Goal: Answer question/provide support

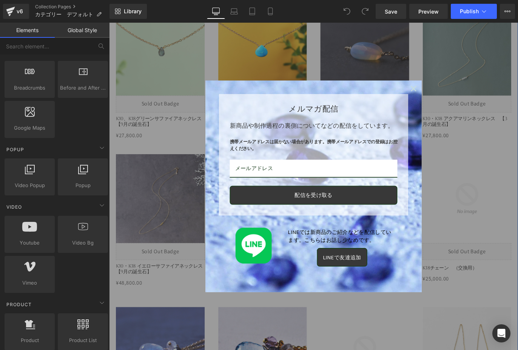
scroll to position [811, 0]
click at [447, 94] on icon "close icon" at bounding box center [449, 96] width 6 height 6
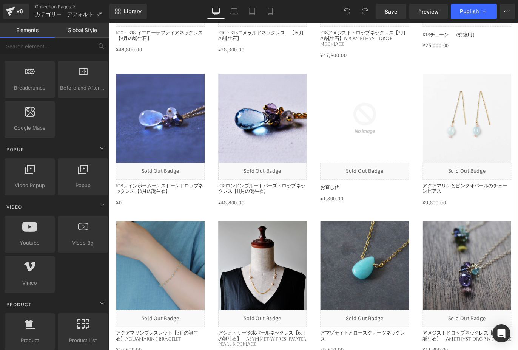
scroll to position [1072, 0]
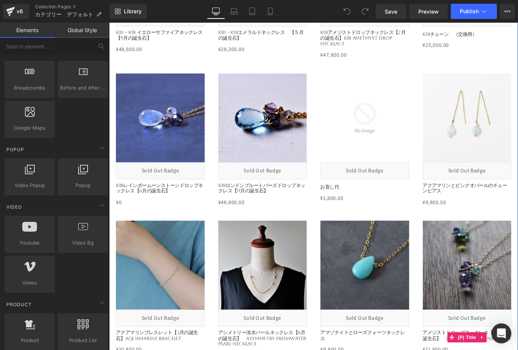
click at [503, 330] on icon "Open Intercom Messenger" at bounding box center [501, 333] width 9 height 10
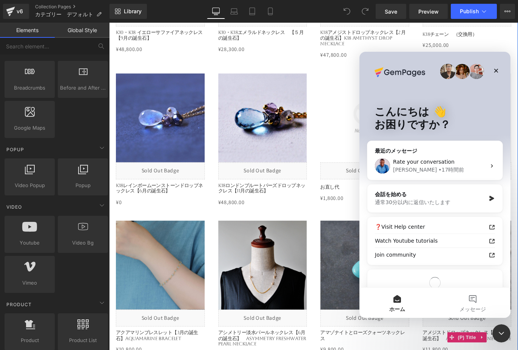
scroll to position [0, 0]
click at [471, 168] on div "[PERSON_NAME] • 17時間前" at bounding box center [439, 170] width 93 height 8
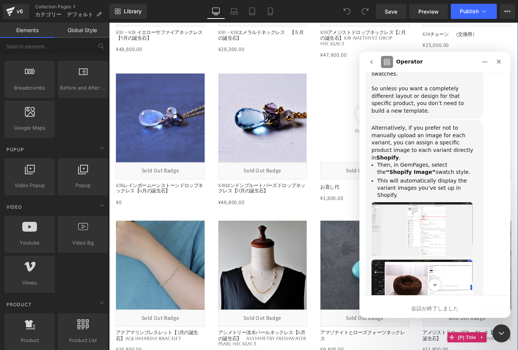
scroll to position [619, 0]
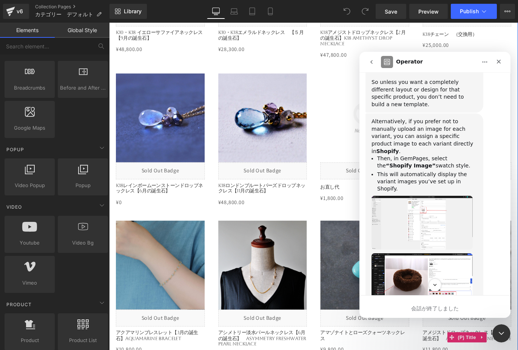
click at [436, 196] on img "Noahさんから新しいメッセージが届きました…" at bounding box center [421, 223] width 101 height 54
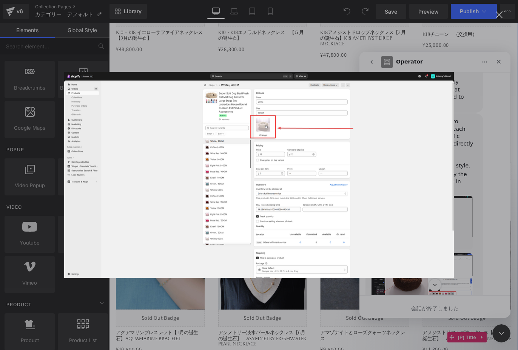
click at [500, 60] on div "Intercom Messenger" at bounding box center [259, 175] width 518 height 350
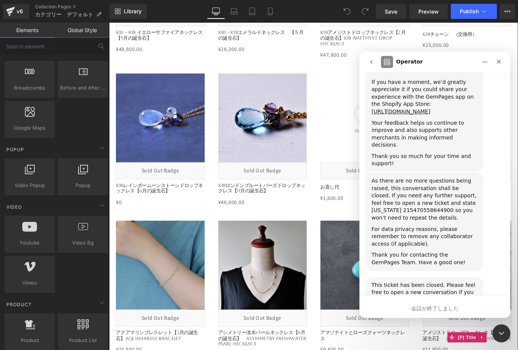
scroll to position [1652, 0]
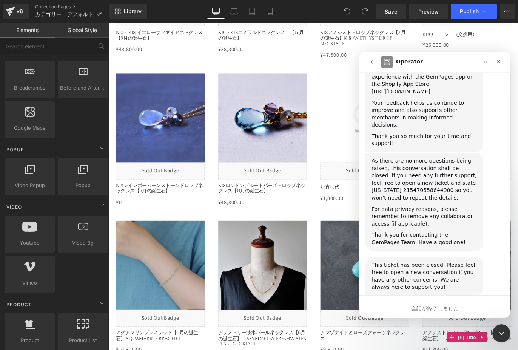
type textarea "Thank you N"
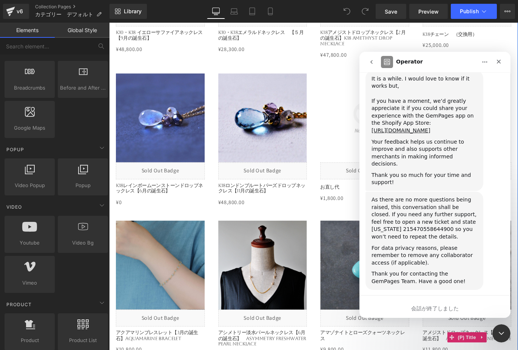
scroll to position [1633, 0]
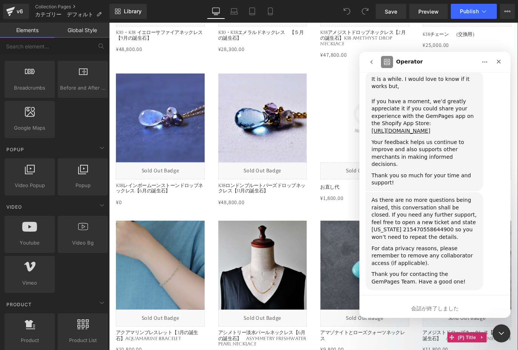
click at [430, 309] on div "会話が終了しました" at bounding box center [434, 308] width 151 height 8
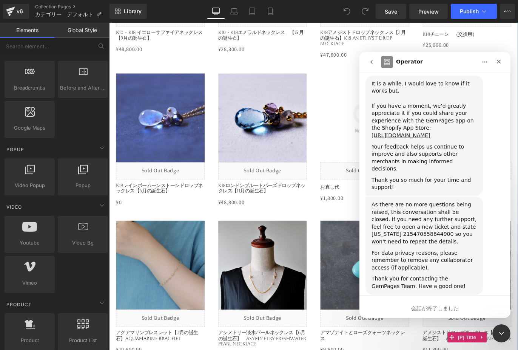
scroll to position [1627, 0]
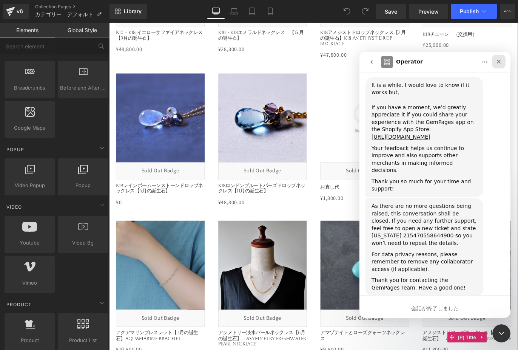
click at [499, 63] on icon "クローズ" at bounding box center [499, 62] width 6 height 6
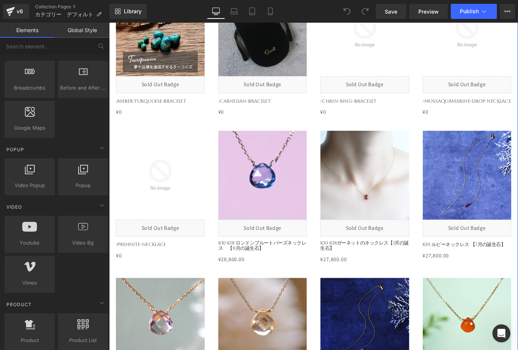
scroll to position [329, 0]
